Goal: Find specific page/section: Find specific page/section

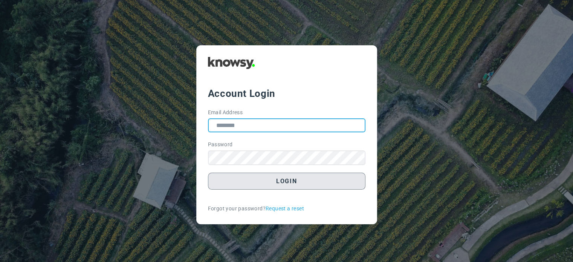
type input "**********"
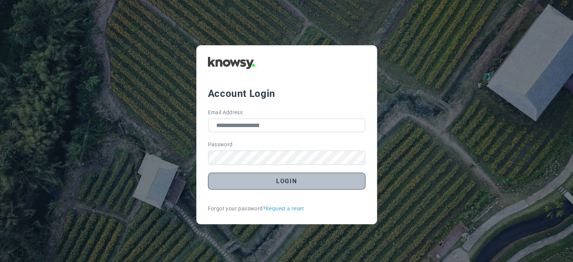
click at [272, 180] on button "Login" at bounding box center [286, 180] width 157 height 17
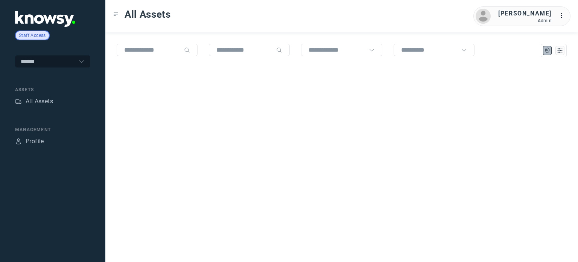
drag, startPoint x: 0, startPoint y: 0, endPoint x: 47, endPoint y: 43, distance: 64.2
click at [47, 43] on div "Staff Access ******* Assets All Assets Management Profile All Assets [PERSON_NA…" at bounding box center [289, 131] width 578 height 262
click at [48, 59] on input "text" at bounding box center [48, 61] width 55 height 6
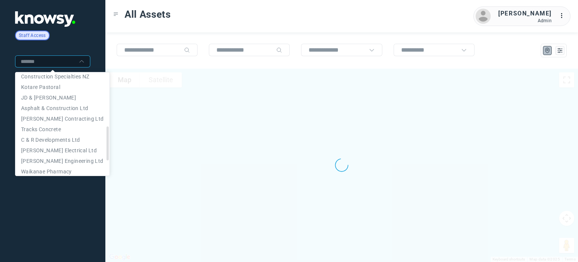
scroll to position [161, 0]
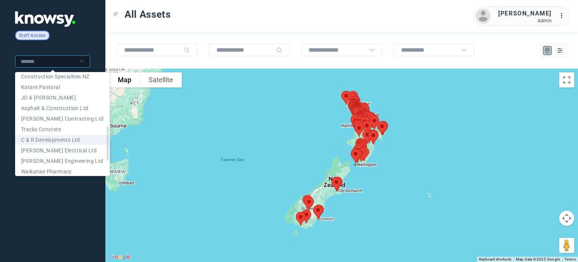
click at [43, 143] on span "C & R Developments Ltd" at bounding box center [50, 140] width 59 height 6
type input "**********"
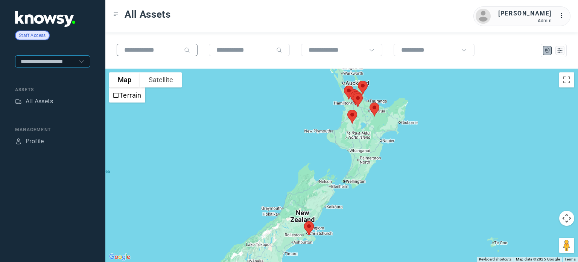
click at [140, 52] on input "text" at bounding box center [152, 50] width 57 height 6
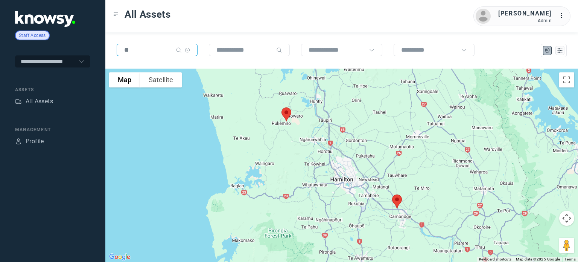
type input "**"
click at [285, 111] on img at bounding box center [287, 114] width 16 height 20
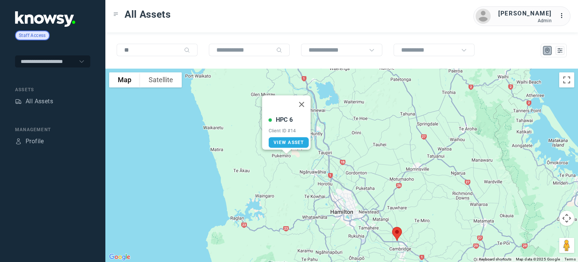
click at [398, 232] on img at bounding box center [397, 234] width 16 height 20
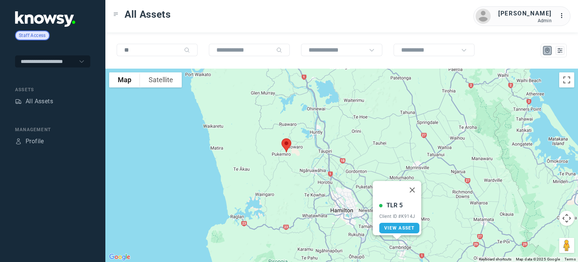
click at [286, 140] on img at bounding box center [287, 145] width 16 height 20
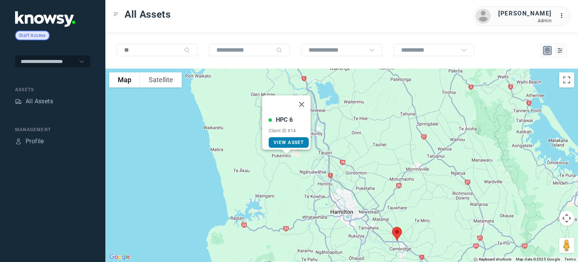
click at [288, 140] on span "View Asset" at bounding box center [289, 142] width 31 height 5
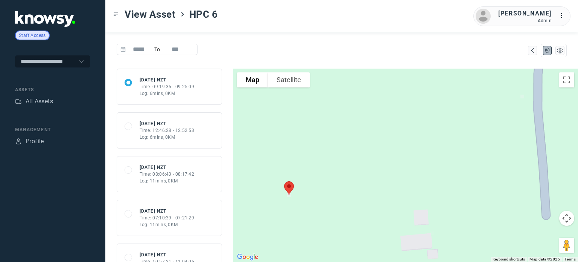
click at [566, 51] on div at bounding box center [554, 51] width 26 height 14
click at [560, 51] on icon "List" at bounding box center [560, 50] width 7 height 7
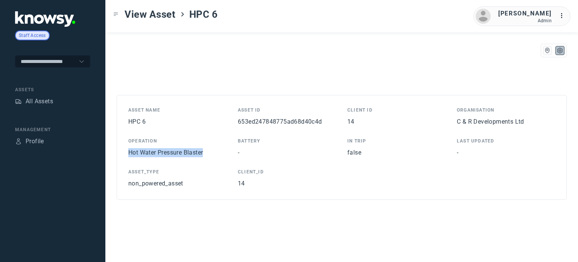
drag, startPoint x: 209, startPoint y: 154, endPoint x: 125, endPoint y: 158, distance: 84.1
click at [125, 158] on div "Asset Name HPC 6 Asset ID 653ed247848775ad68d40c4d Client ID 14 Organisation C …" at bounding box center [342, 147] width 450 height 105
copy span "Hot Water Pressure Blaster"
click at [51, 99] on div "All Assets" at bounding box center [39, 101] width 27 height 9
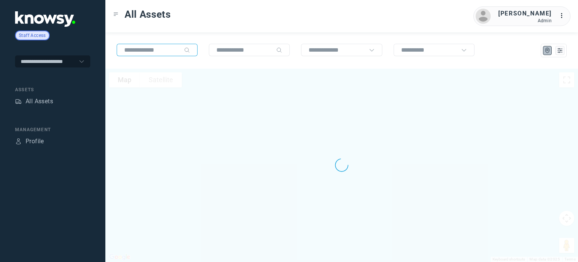
click at [166, 47] on input "text" at bounding box center [152, 50] width 57 height 6
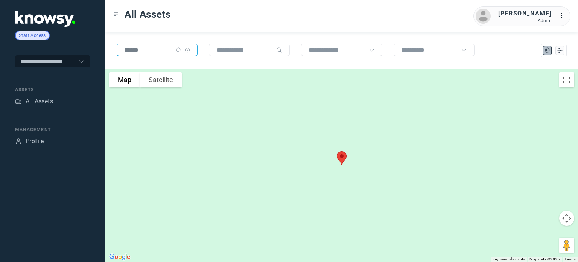
type input "******"
click at [343, 156] on img at bounding box center [342, 158] width 16 height 20
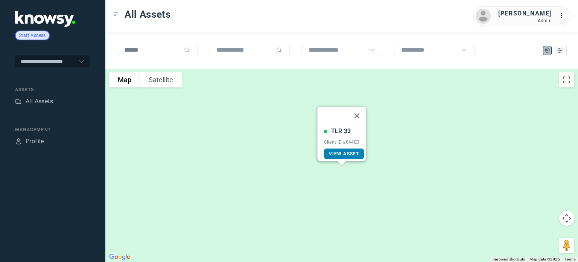
click at [348, 151] on span "View Asset" at bounding box center [344, 153] width 31 height 5
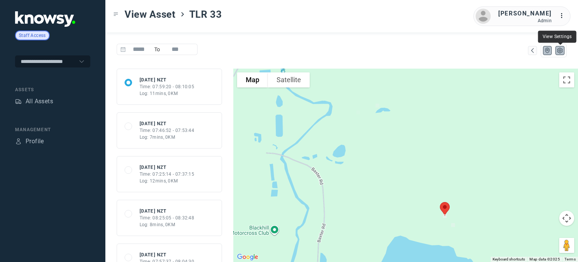
click at [560, 48] on icon "List" at bounding box center [560, 50] width 7 height 7
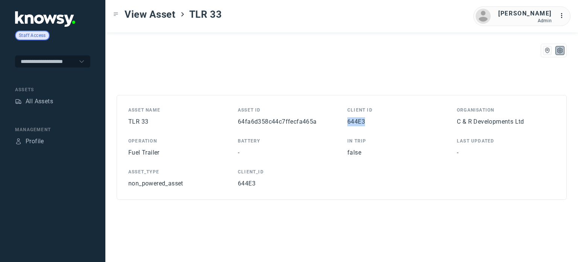
drag, startPoint x: 369, startPoint y: 125, endPoint x: 346, endPoint y: 124, distance: 22.6
click at [346, 124] on div "Asset Name TLR 33 Asset ID 64fa6d358c44c7ffecfa465a Client ID 644E3 Organisatio…" at bounding box center [341, 147] width 427 height 81
copy span "644E3"
